Goal: Task Accomplishment & Management: Manage account settings

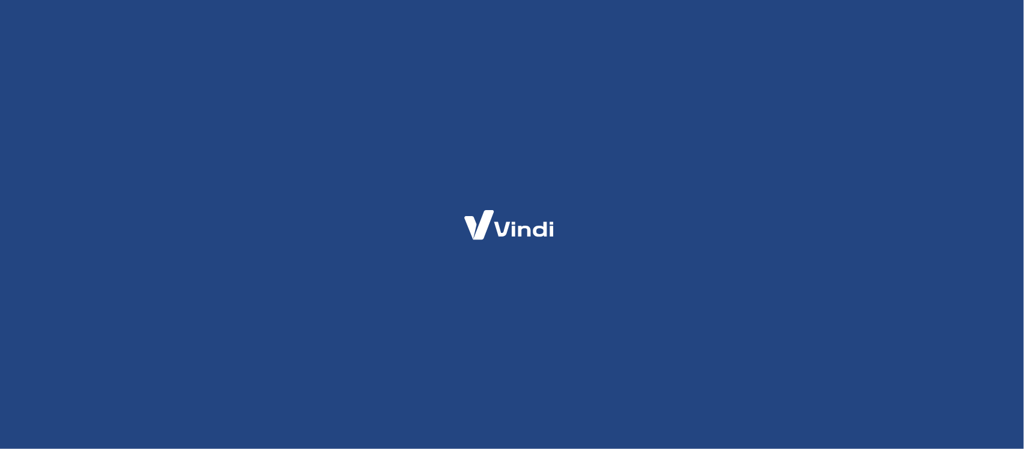
click at [510, 249] on img at bounding box center [508, 224] width 117 height 55
click at [476, 225] on img at bounding box center [508, 224] width 117 height 55
click at [468, 159] on div at bounding box center [512, 224] width 1024 height 449
